Goal: Task Accomplishment & Management: Use online tool/utility

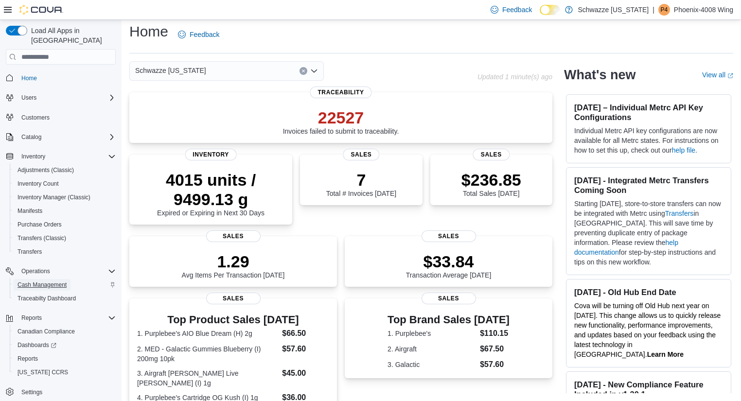
click at [49, 281] on span "Cash Management" at bounding box center [41, 285] width 49 height 8
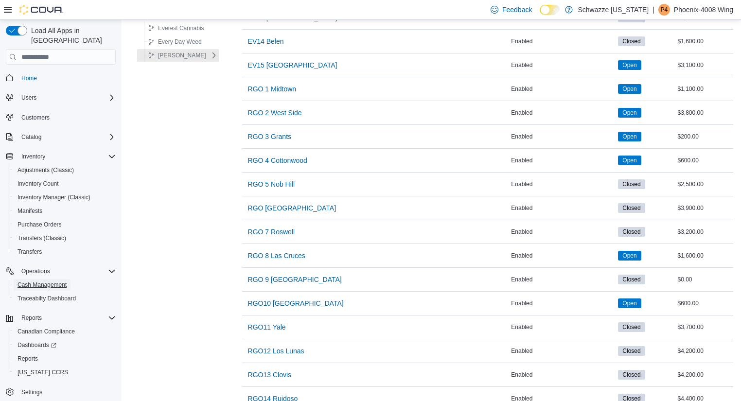
scroll to position [596, 0]
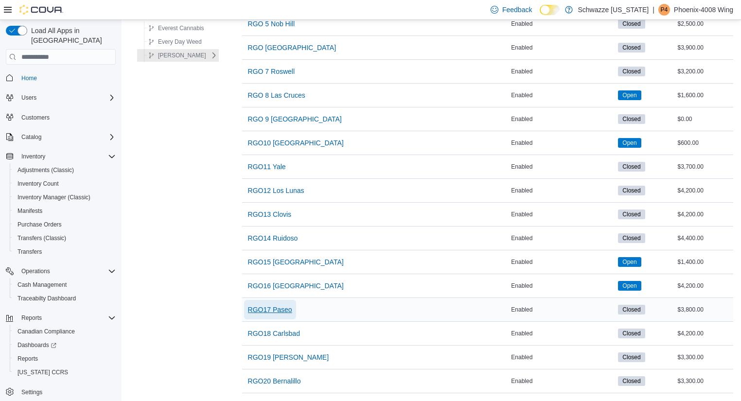
click at [280, 305] on span "RGO17 Paseo" at bounding box center [270, 310] width 44 height 10
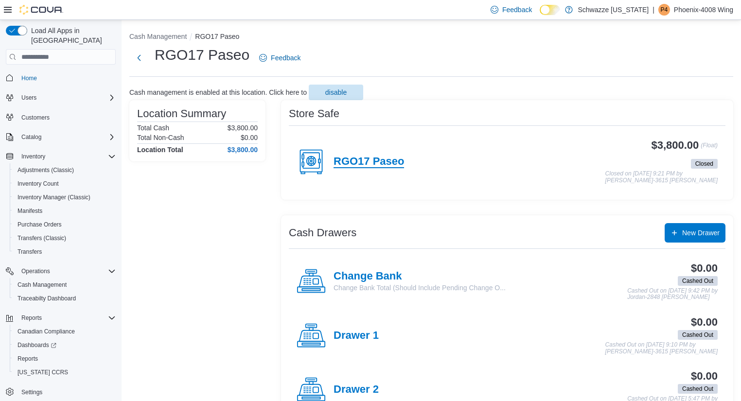
click at [365, 162] on h4 "RGO17 Paseo" at bounding box center [368, 162] width 70 height 13
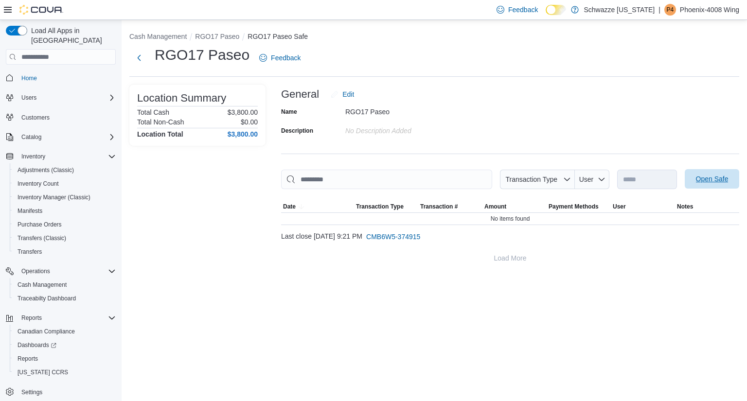
click at [688, 176] on button "Open Safe" at bounding box center [711, 178] width 54 height 19
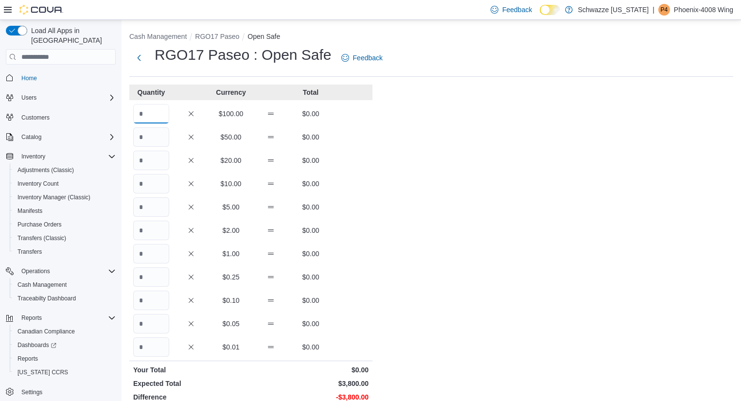
click at [167, 112] on input "Quantity" at bounding box center [151, 113] width 36 height 19
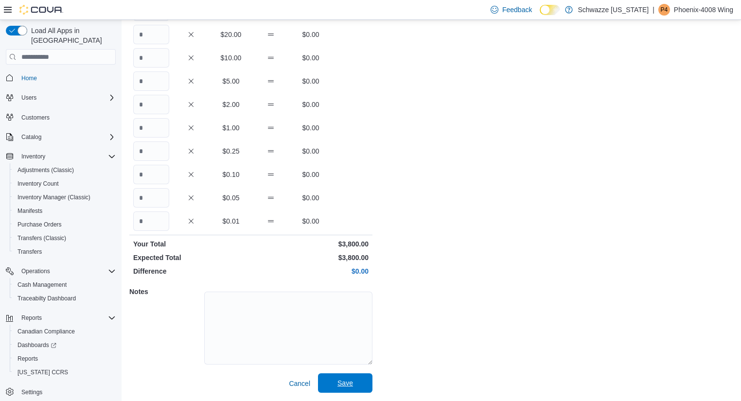
type input "**"
click at [349, 381] on span "Save" at bounding box center [345, 383] width 16 height 10
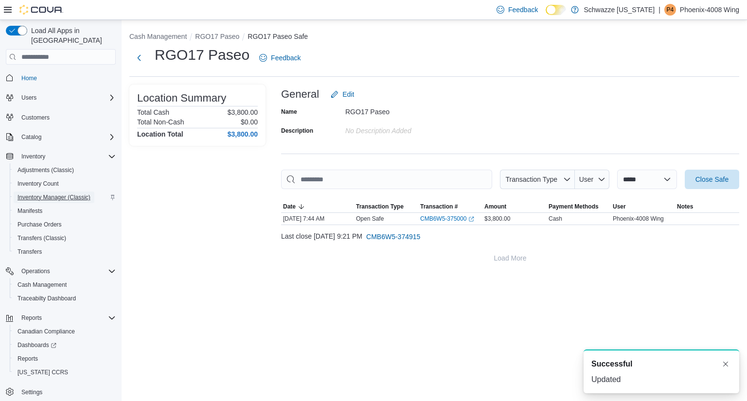
click at [67, 192] on span "Inventory Manager (Classic)" at bounding box center [53, 198] width 73 height 12
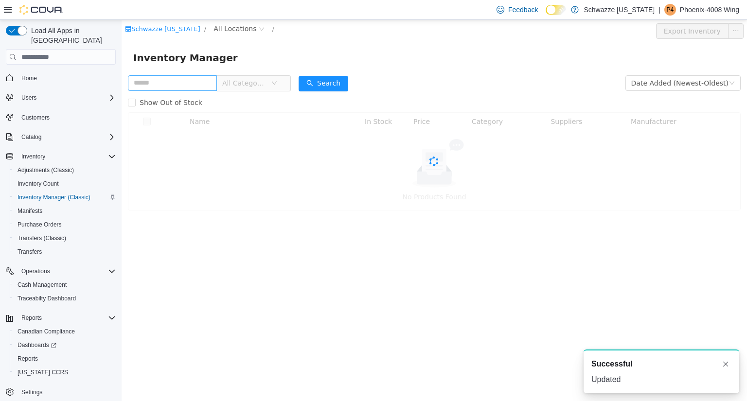
click at [172, 82] on input "text" at bounding box center [172, 83] width 89 height 16
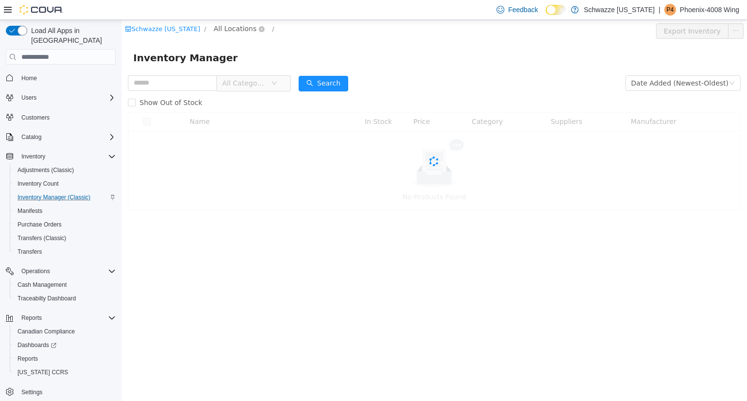
click at [238, 25] on span "All Locations" at bounding box center [234, 28] width 43 height 11
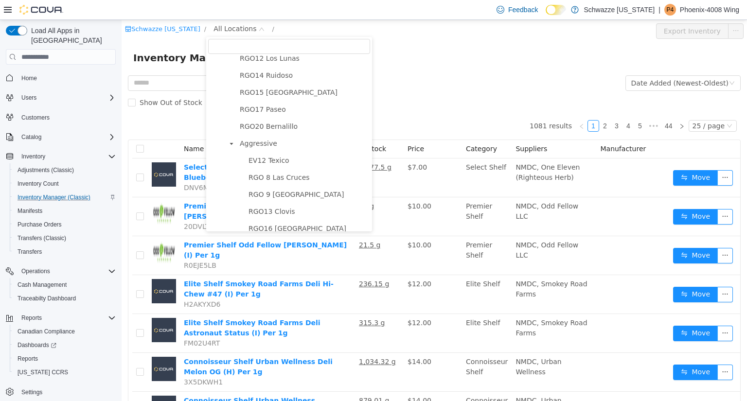
scroll to position [482, 0]
click at [264, 113] on span "RGO17 Paseo" at bounding box center [263, 109] width 46 height 8
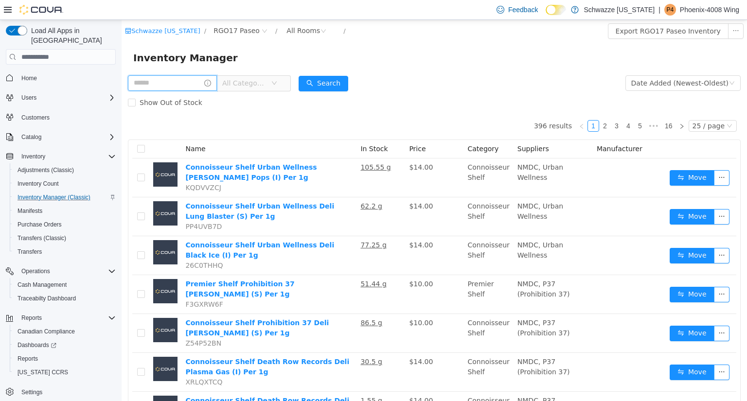
click at [149, 83] on input "text" at bounding box center [172, 83] width 89 height 16
type input "****"
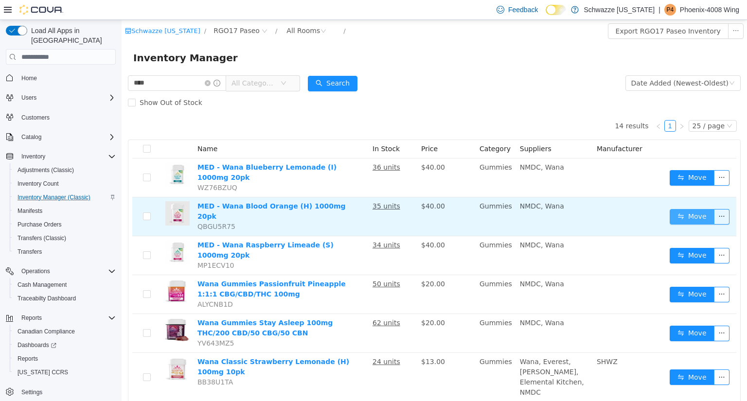
click at [698, 209] on button "Move" at bounding box center [691, 217] width 45 height 16
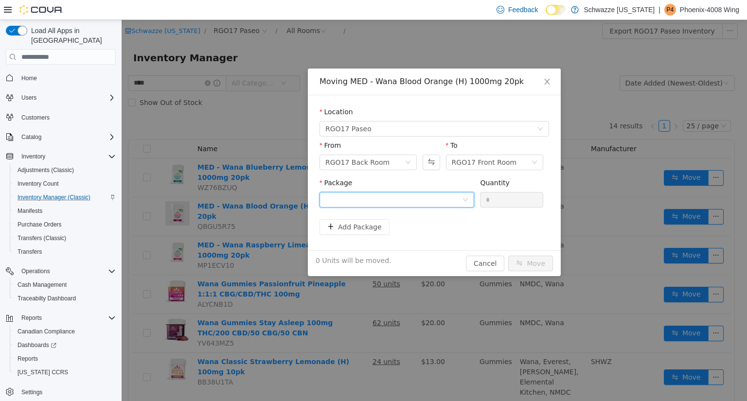
click at [454, 197] on div at bounding box center [393, 199] width 137 height 15
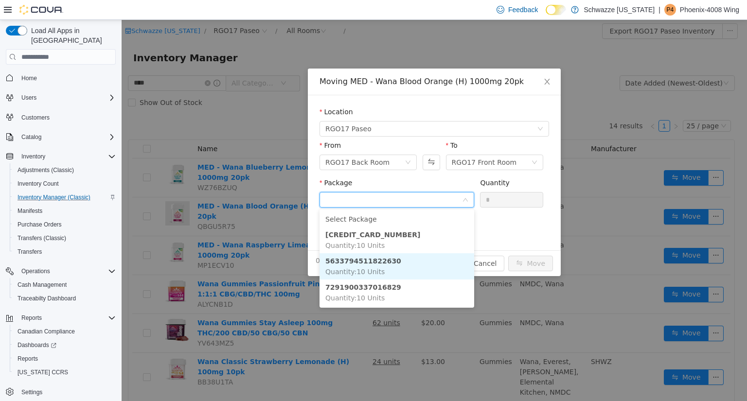
click at [410, 260] on li "5633794511822630 Quantity : 10 Units" at bounding box center [396, 266] width 155 height 26
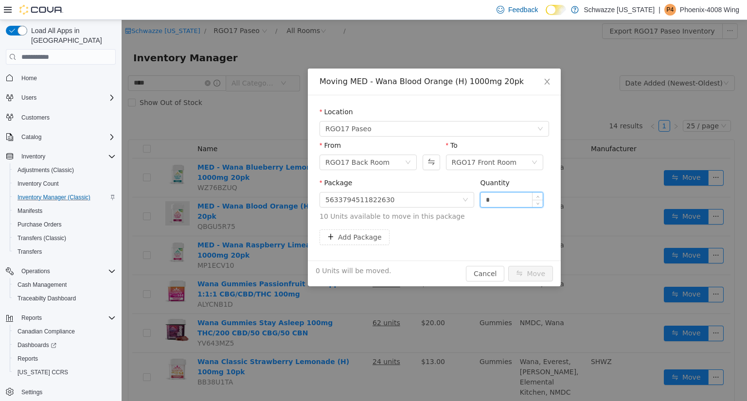
click at [509, 195] on input "*" at bounding box center [511, 199] width 62 height 15
type input "**"
click at [530, 267] on button "Move" at bounding box center [530, 274] width 45 height 16
